Goal: Task Accomplishment & Management: Complete application form

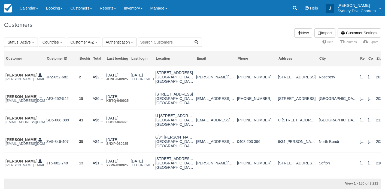
click at [155, 42] on input "text" at bounding box center [164, 42] width 53 height 9
type input "vis"
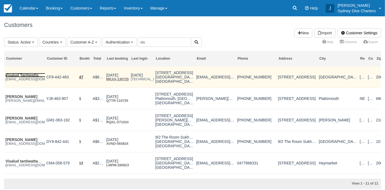
click at [21, 75] on link "Visalud Tantiwattanarom" at bounding box center [27, 75] width 45 height 4
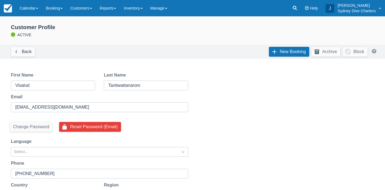
select select "50"
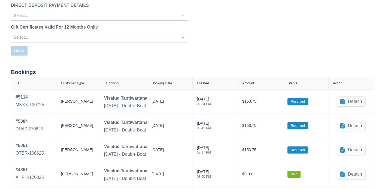
scroll to position [746, 0]
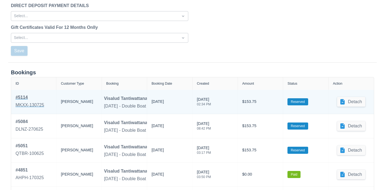
click at [21, 98] on div "# 5114" at bounding box center [30, 97] width 29 height 7
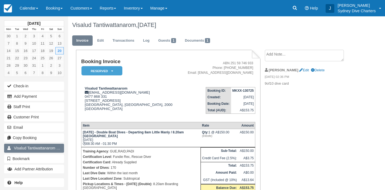
click at [39, 148] on span "Visalud Tantiwattanarom" at bounding box center [34, 148] width 41 height 4
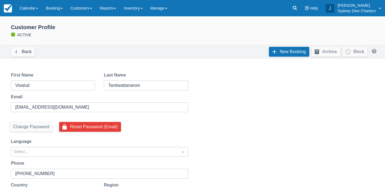
select select "50"
click at [274, 51] on link "New Booking" at bounding box center [289, 52] width 40 height 10
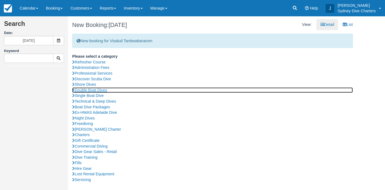
click at [99, 89] on link "Double Boat Dives" at bounding box center [212, 90] width 281 height 6
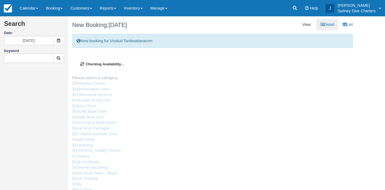
type input "[DATE]"
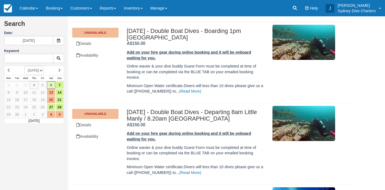
scroll to position [120, 0]
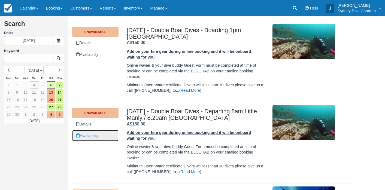
click at [99, 135] on link "Availability" at bounding box center [95, 135] width 46 height 11
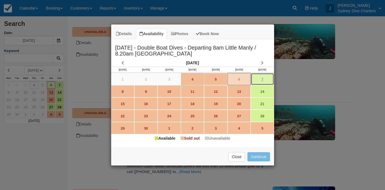
click at [264, 79] on link "7" at bounding box center [262, 79] width 23 height 12
type input "[DATE]"
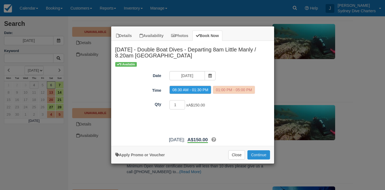
click at [263, 154] on button "Continue" at bounding box center [258, 154] width 22 height 9
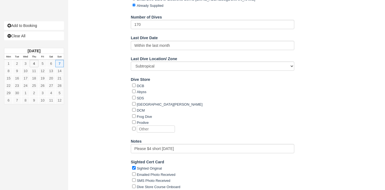
scroll to position [896, 0]
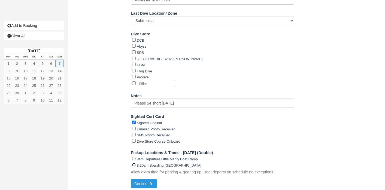
click at [134, 163] on input "8.20am Boarding [GEOGRAPHIC_DATA]" at bounding box center [134, 165] width 4 height 4
radio input "true"
click at [144, 182] on button "Continue" at bounding box center [144, 183] width 26 height 9
type input "+61477868331"
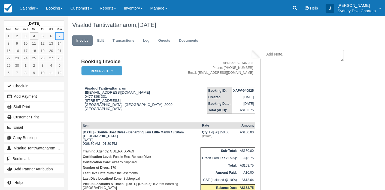
click at [278, 53] on textarea at bounding box center [304, 55] width 79 height 11
type textarea "10of10 dive card"
click at [296, 84] on input "Show on invoice" at bounding box center [295, 86] width 4 height 4
checkbox input "true"
click at [284, 85] on button "Create" at bounding box center [277, 86] width 25 height 9
